Goal: Navigation & Orientation: Find specific page/section

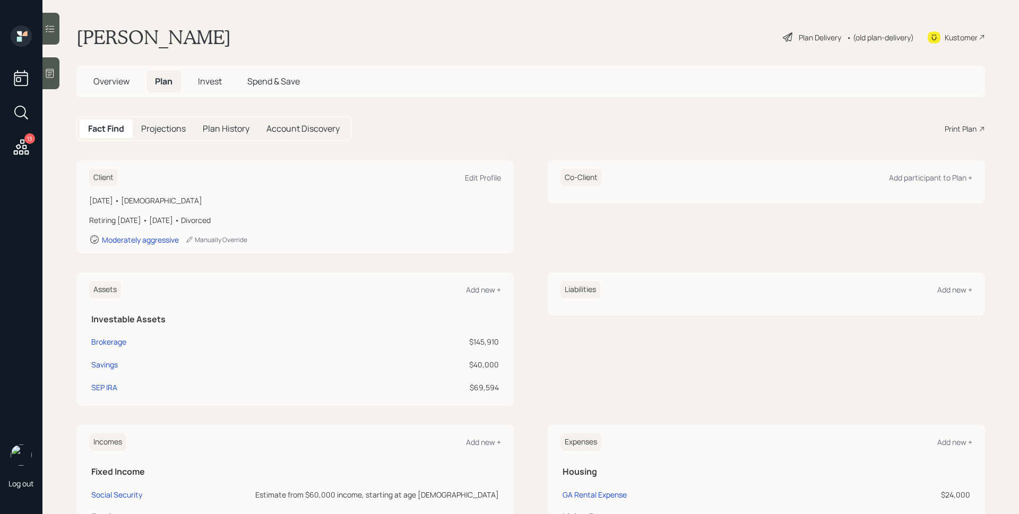
click at [213, 79] on span "Invest" at bounding box center [210, 81] width 24 height 12
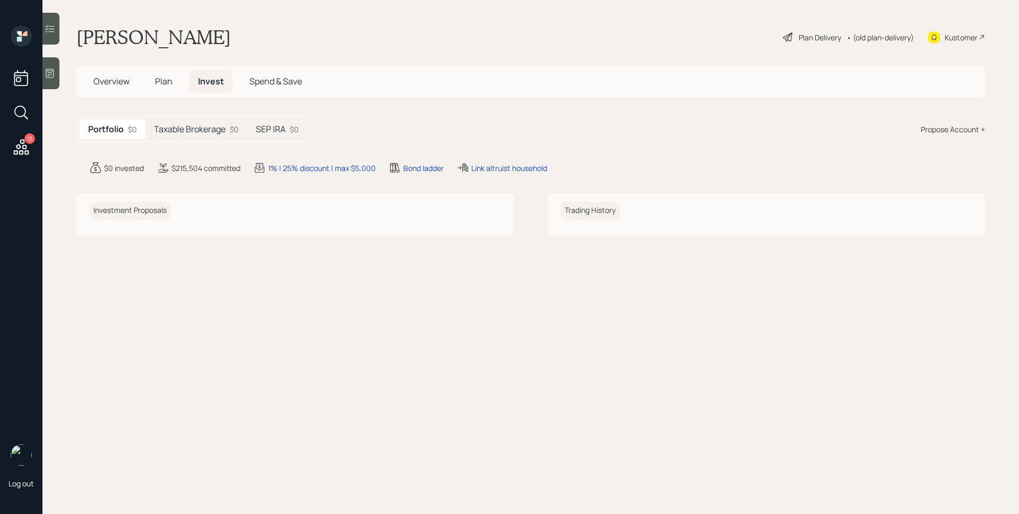
click at [190, 117] on div "Portfolio $0 Taxable Brokerage $0 SEP IRA $0" at bounding box center [193, 129] width 234 height 26
click at [192, 124] on h5 "Taxable Brokerage" at bounding box center [190, 129] width 72 height 10
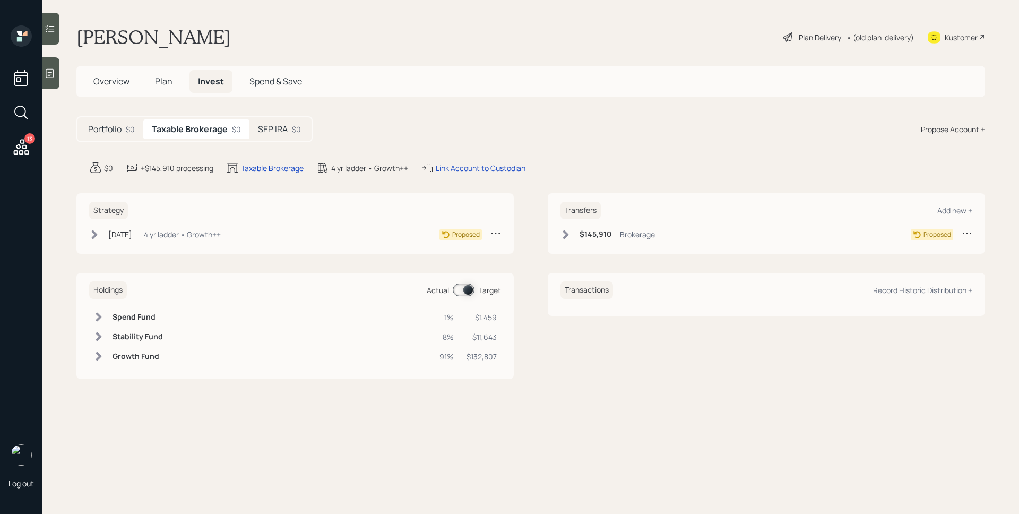
click at [271, 114] on main "[PERSON_NAME] Plan Delivery • (old plan-delivery) Kustomer Overview Plan Invest…" at bounding box center [530, 257] width 976 height 514
click at [272, 122] on div "SEP IRA $0" at bounding box center [279, 129] width 60 height 20
click at [120, 130] on h5 "Portfolio" at bounding box center [104, 129] width 33 height 10
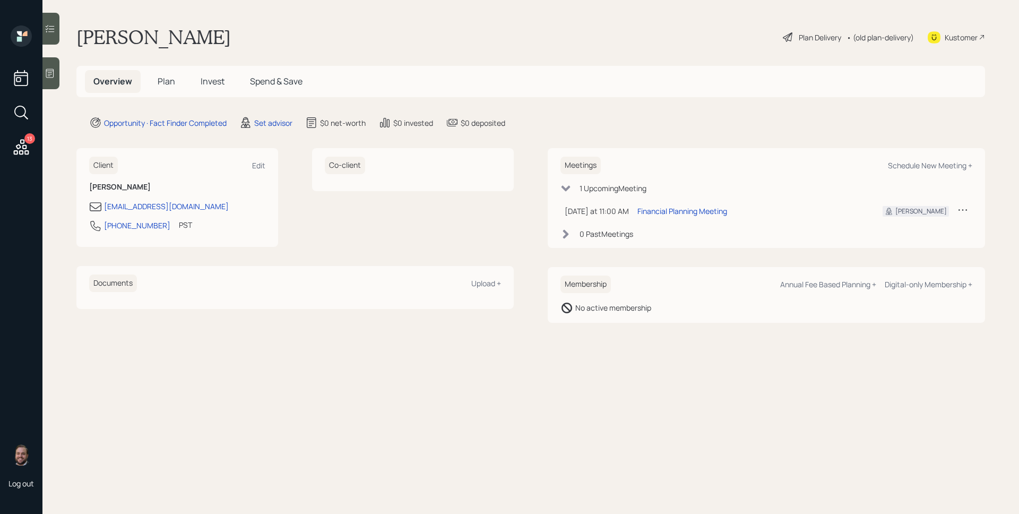
click at [53, 72] on icon at bounding box center [50, 73] width 11 height 11
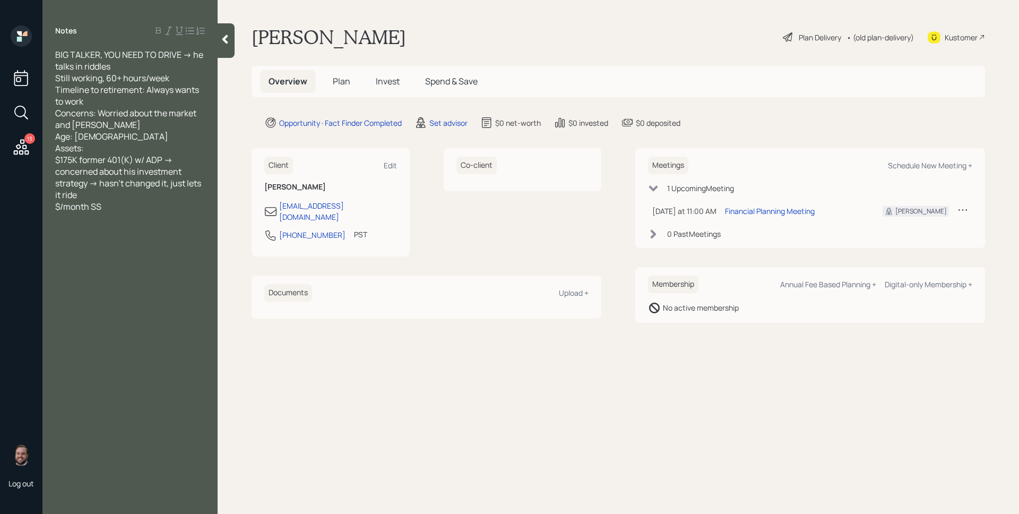
click at [22, 141] on icon at bounding box center [21, 146] width 19 height 19
